Goal: Navigation & Orientation: Find specific page/section

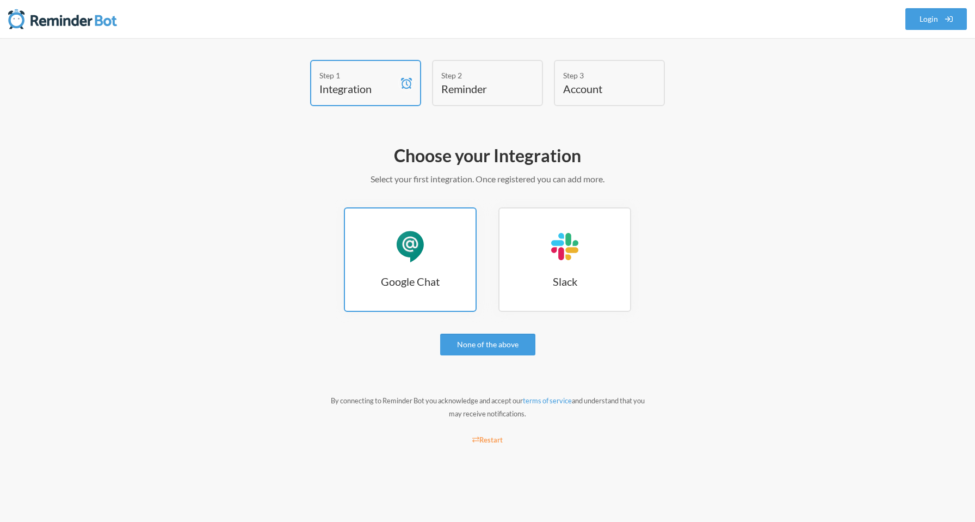
click at [442, 262] on link "Google Chat Google Chat" at bounding box center [410, 259] width 133 height 104
click at [496, 348] on link "None of the above" at bounding box center [487, 344] width 95 height 22
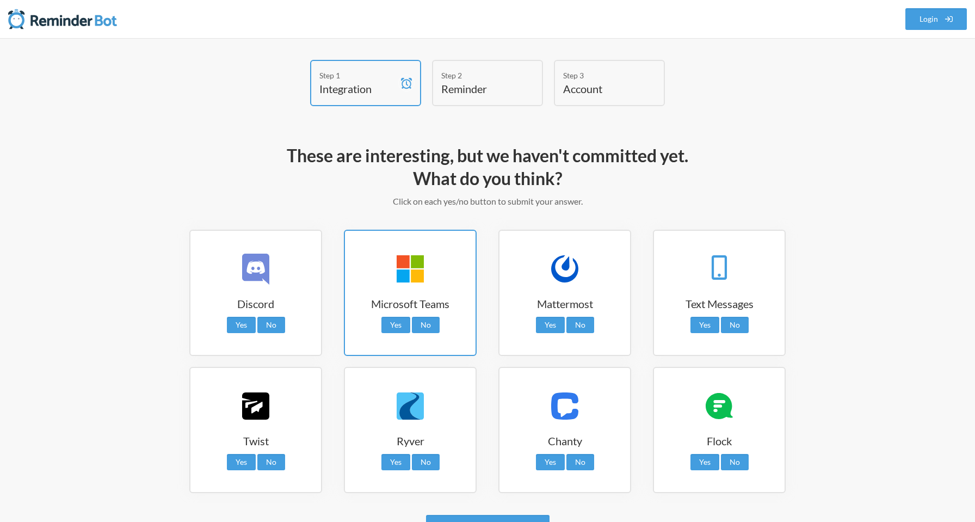
scroll to position [80, 0]
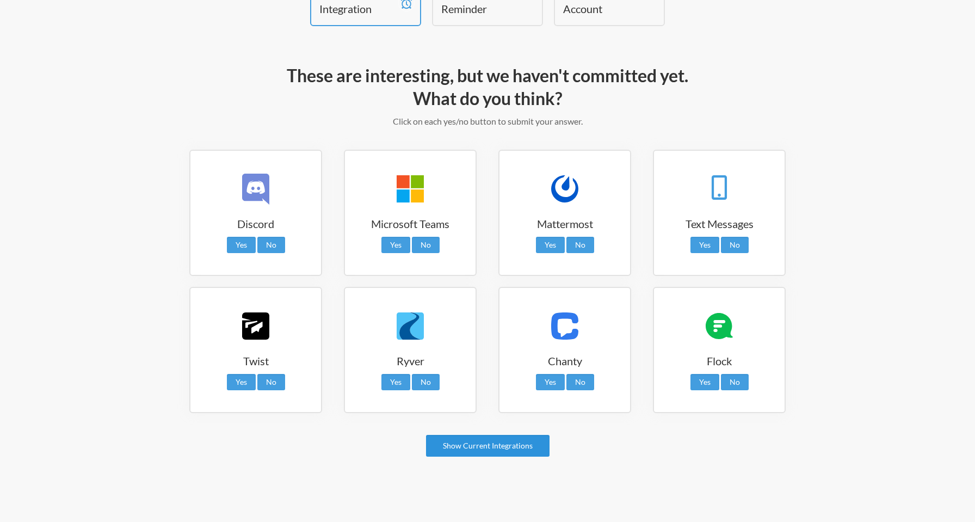
click at [485, 444] on link "Show Current Integrations" at bounding box center [487, 446] width 123 height 22
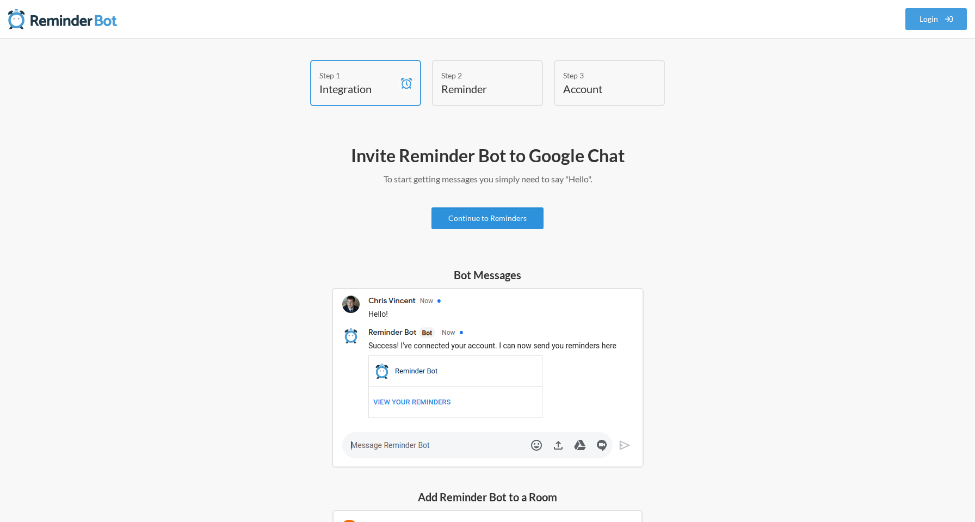
click at [493, 221] on link "Continue to Reminders" at bounding box center [487, 218] width 112 height 22
click at [501, 219] on link "Continue to Reminders" at bounding box center [487, 218] width 112 height 22
click at [509, 217] on link "Continue to Reminders" at bounding box center [487, 218] width 112 height 22
click at [910, 16] on link "Login" at bounding box center [936, 19] width 62 height 22
